Goal: Task Accomplishment & Management: Manage account settings

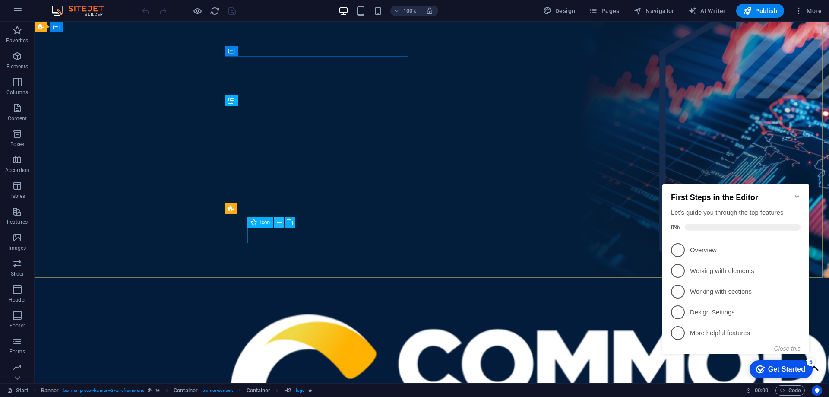
click at [277, 222] on icon at bounding box center [279, 222] width 5 height 9
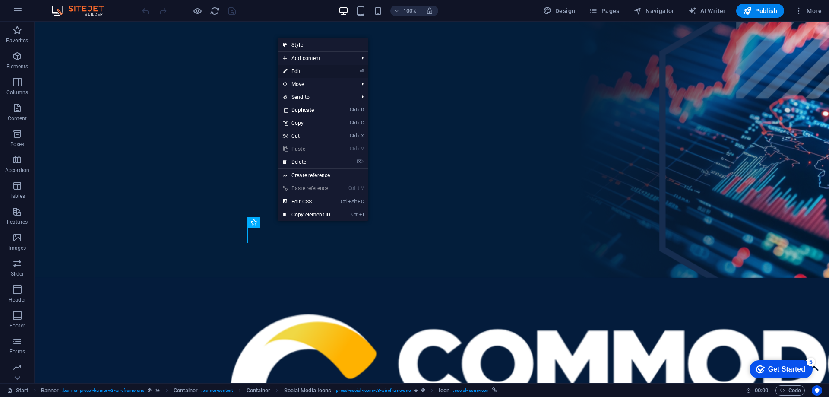
click at [299, 67] on link "⏎ Edit" at bounding box center [307, 71] width 58 height 13
select select "xMidYMid"
select select "px"
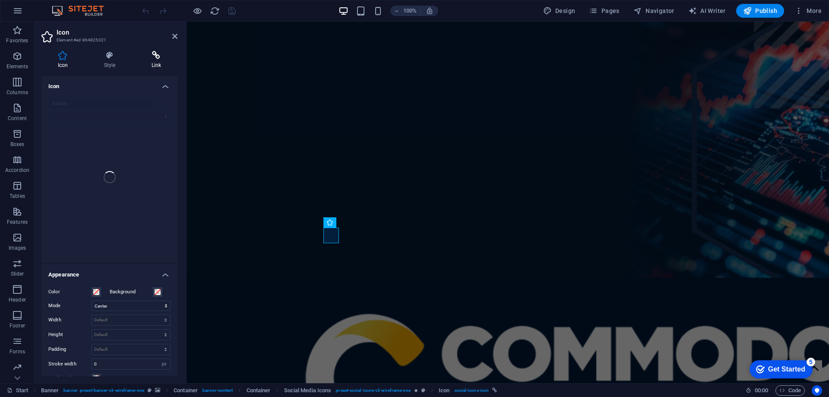
click at [153, 61] on h4 "Link" at bounding box center [156, 60] width 42 height 18
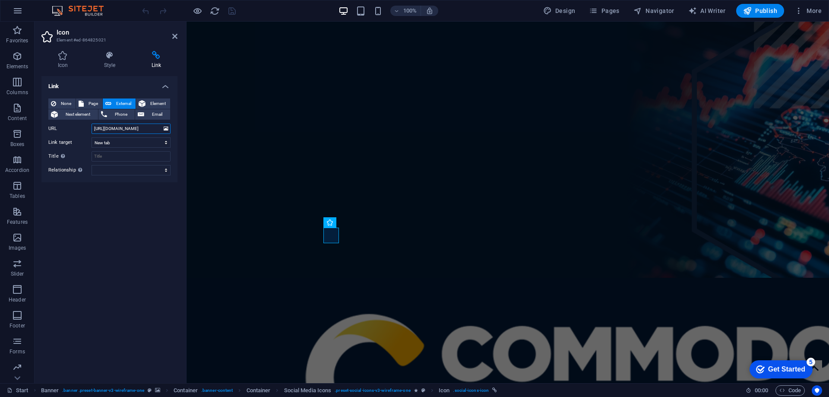
click at [117, 128] on input "https://www.linkedin.com/company/commodore-global-services/" at bounding box center [131, 129] width 79 height 10
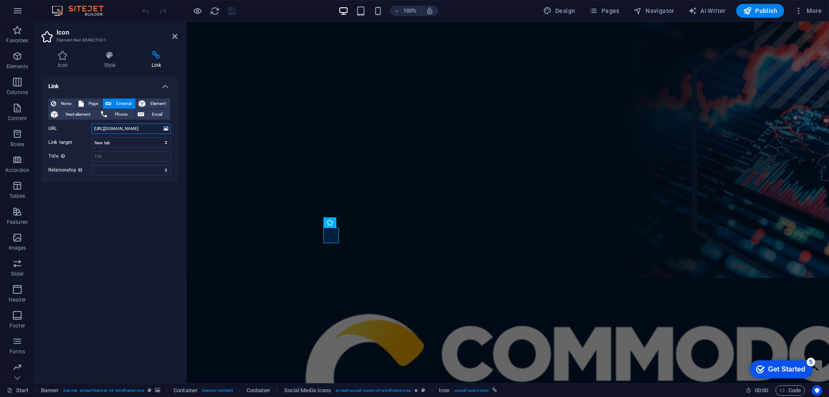
paste input "text"
type input "[URL][DOMAIN_NAME]"
click at [105, 156] on input "Title Additional link description, should not be the same as the link text. The…" at bounding box center [131, 156] width 79 height 10
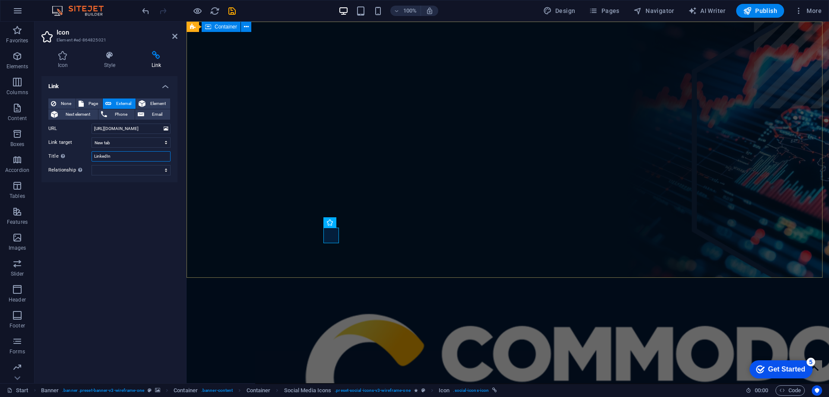
type input "LinkedIn"
click at [122, 223] on div "Link None Page External Element Next element Phone Email Page Start Start (Copy…" at bounding box center [109, 226] width 136 height 300
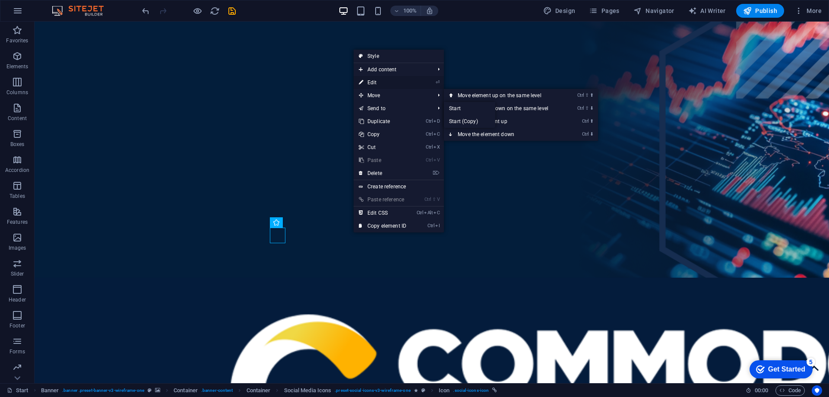
click at [385, 83] on link "⏎ Edit" at bounding box center [383, 82] width 58 height 13
select select "xMidYMid"
select select "px"
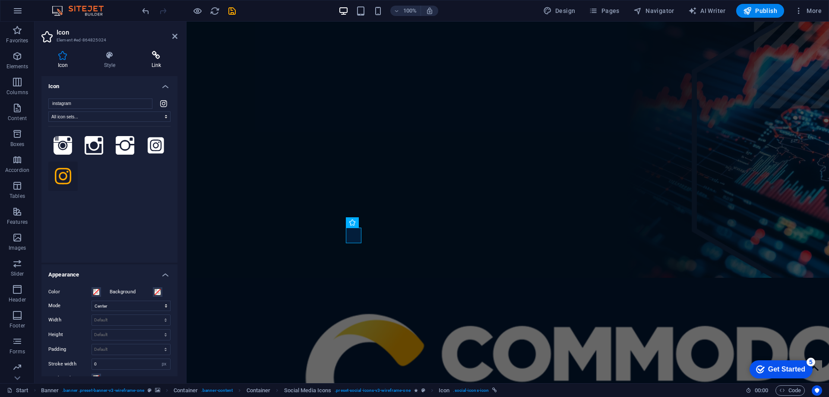
click at [156, 57] on icon at bounding box center [156, 55] width 42 height 9
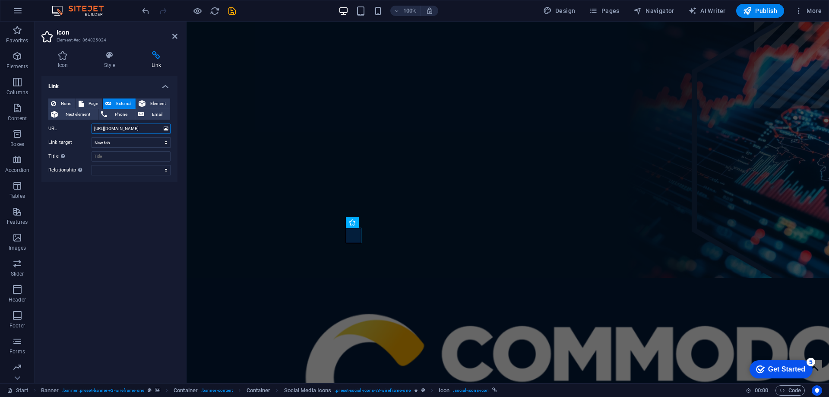
click at [129, 128] on input "https://www.facebook.com/" at bounding box center [131, 129] width 79 height 10
paste input "instagram.com/commodoreglobal"
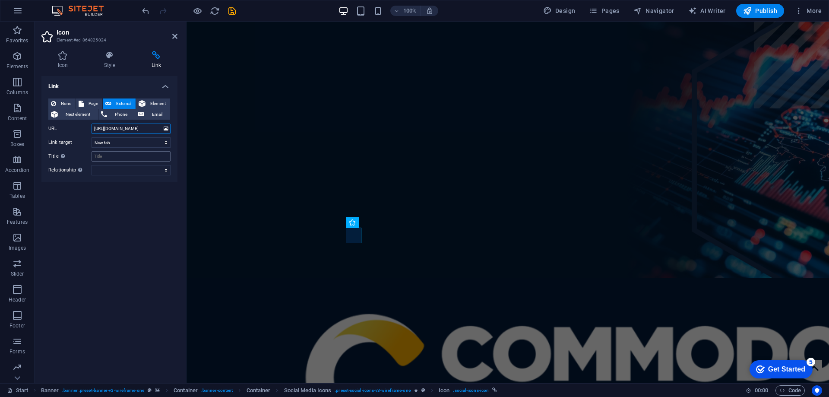
type input "[URL][DOMAIN_NAME]"
click at [112, 156] on input "Title Additional link description, should not be the same as the link text. The…" at bounding box center [131, 156] width 79 height 10
type input "Instagram"
click at [97, 205] on div "Link None Page External Element Next element Phone Email Page Start Start (Copy…" at bounding box center [109, 226] width 136 height 300
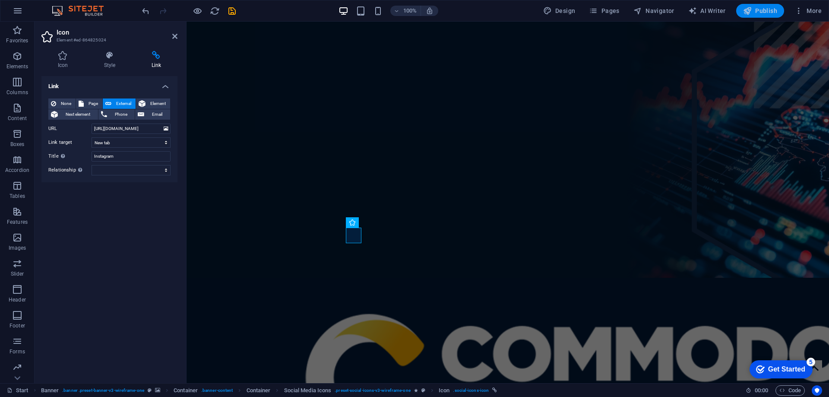
click at [770, 13] on span "Publish" at bounding box center [760, 10] width 34 height 9
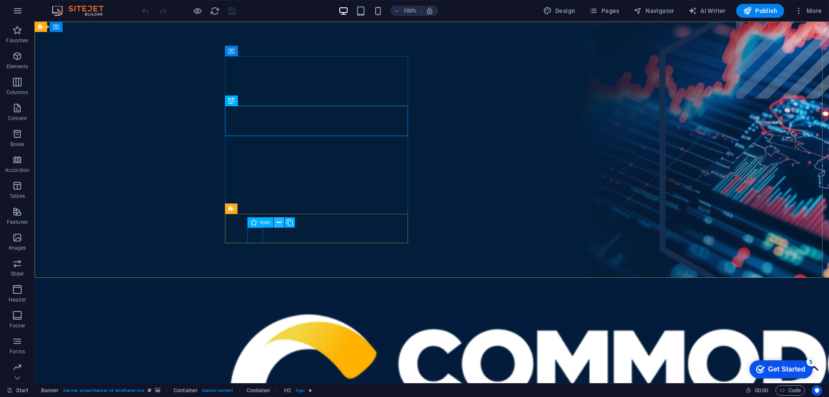
click at [276, 221] on button at bounding box center [279, 222] width 10 height 10
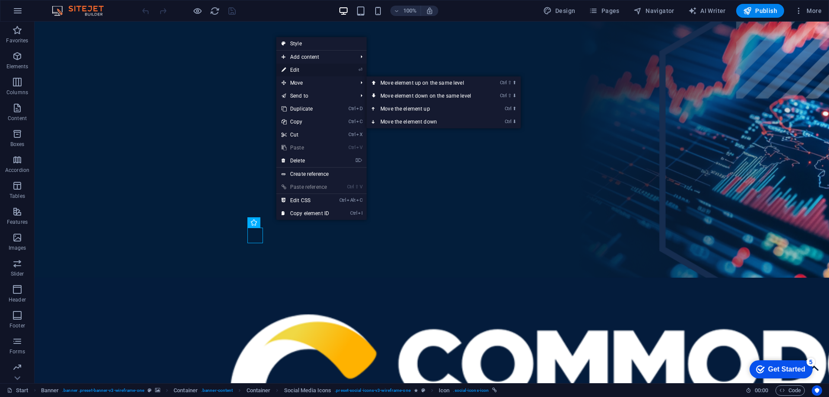
click at [299, 71] on link "⏎ Edit" at bounding box center [305, 69] width 58 height 13
select select "xMidYMid"
select select "px"
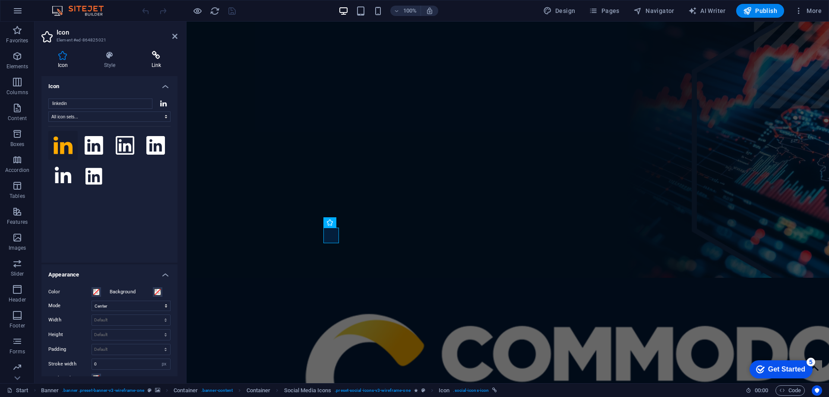
click at [159, 65] on h4 "Link" at bounding box center [156, 60] width 42 height 18
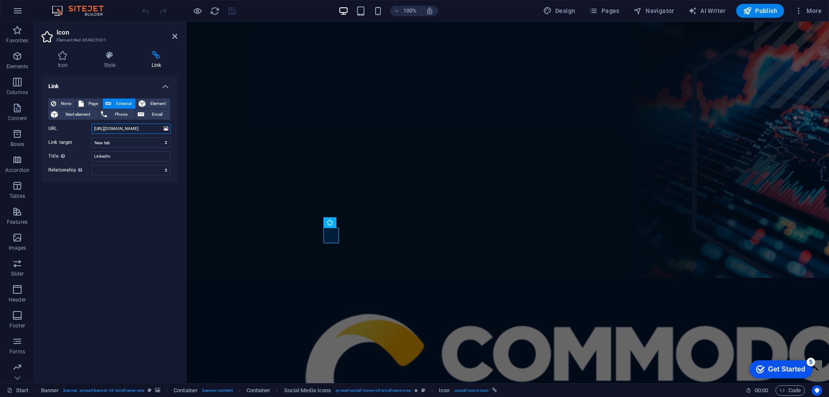
click at [150, 126] on input "[URL][DOMAIN_NAME]" at bounding box center [131, 129] width 79 height 10
click at [380, 223] on icon at bounding box center [377, 222] width 5 height 9
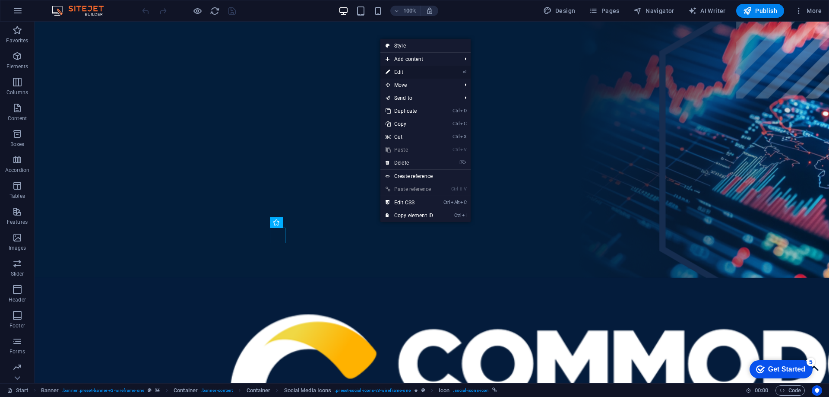
drag, startPoint x: 408, startPoint y: 72, endPoint x: 219, endPoint y: 51, distance: 190.0
click at [408, 72] on link "⏎ Edit" at bounding box center [410, 72] width 58 height 13
select select "xMidYMid"
select select "px"
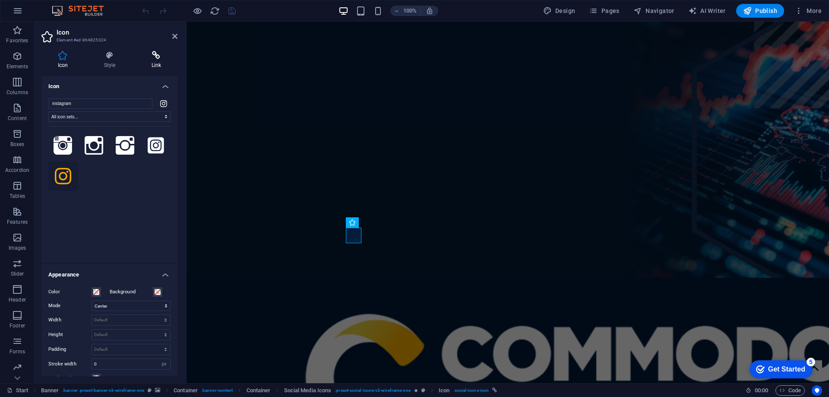
click at [158, 65] on h4 "Link" at bounding box center [156, 60] width 42 height 18
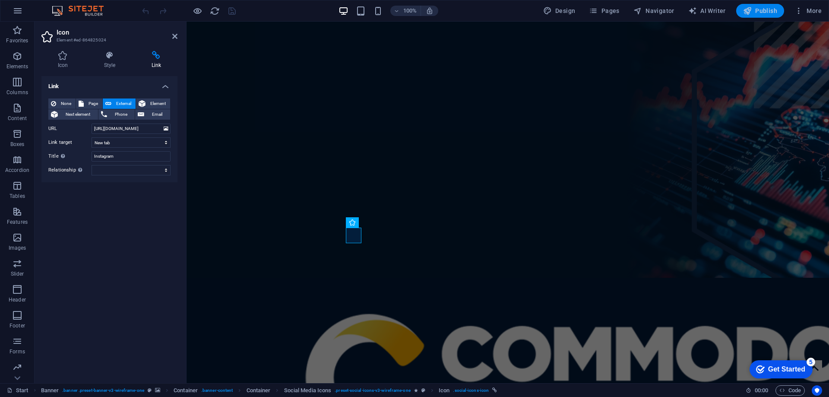
click at [757, 9] on span "Publish" at bounding box center [760, 10] width 34 height 9
